Goal: Check status

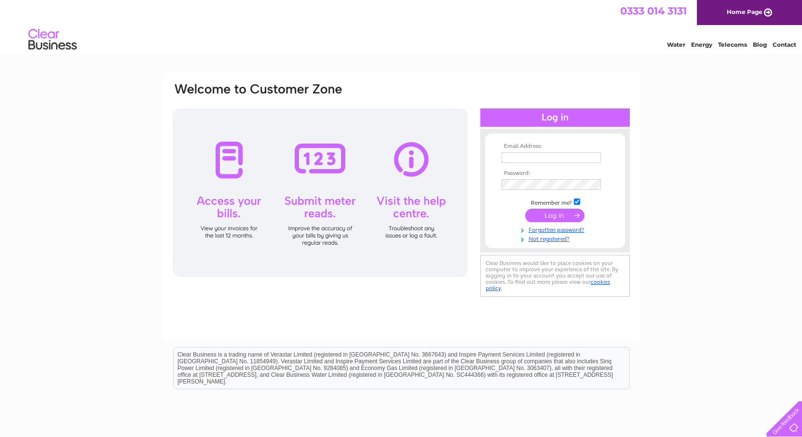
click at [554, 154] on input "text" at bounding box center [550, 157] width 99 height 11
type input "jacob.greenan@greenancycles.co.uk"
click at [525, 210] on input "submit" at bounding box center [554, 216] width 59 height 13
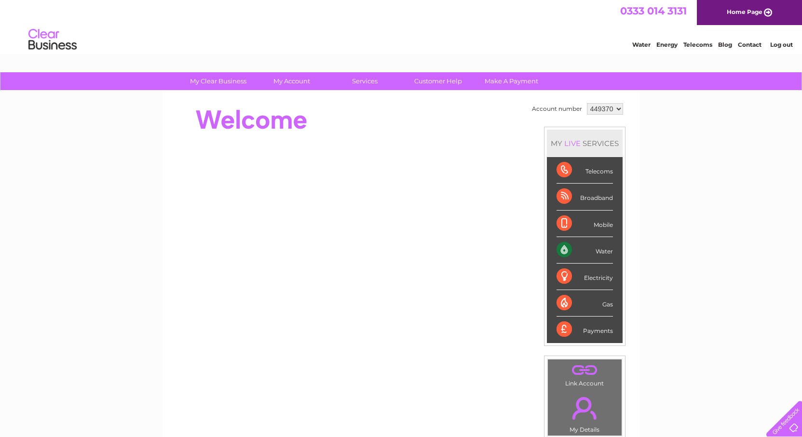
click at [606, 108] on select "449370 450328" at bounding box center [605, 109] width 36 height 12
select select "450328"
click at [587, 103] on select "449370 450328" at bounding box center [605, 109] width 36 height 12
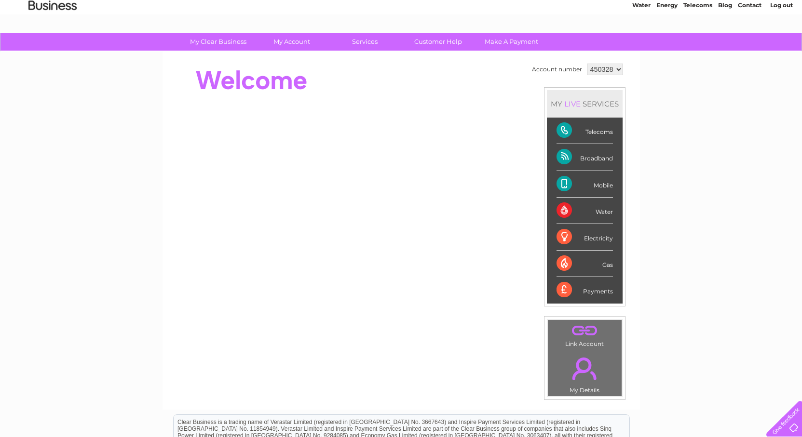
scroll to position [24, 0]
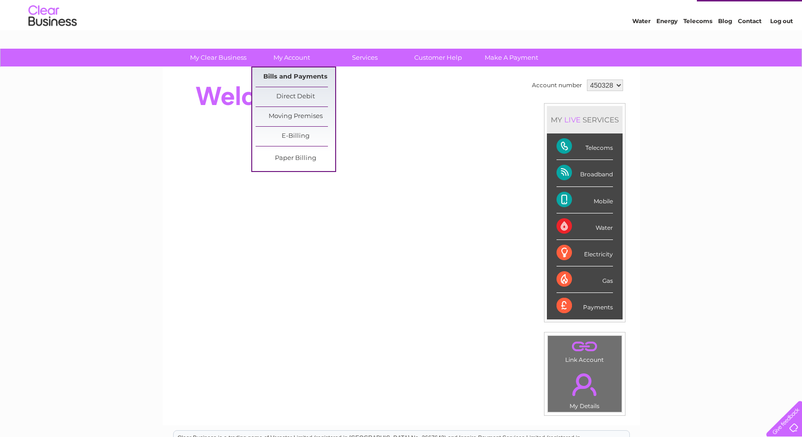
click at [286, 76] on link "Bills and Payments" at bounding box center [295, 76] width 80 height 19
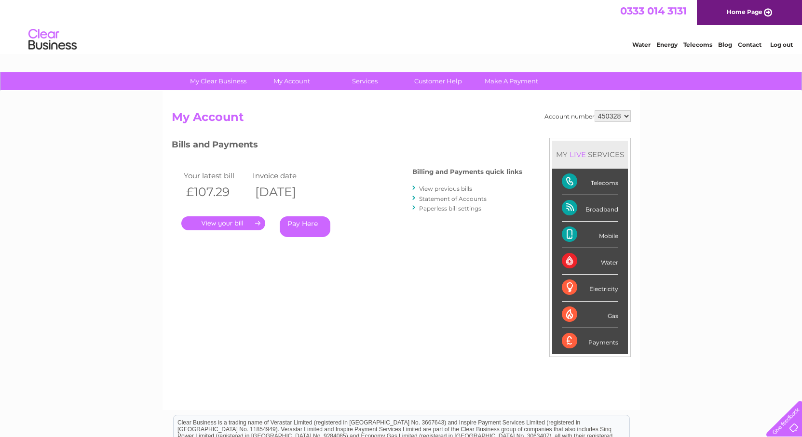
click at [434, 202] on link "Statement of Accounts" at bounding box center [452, 198] width 67 height 7
